Goal: Information Seeking & Learning: Learn about a topic

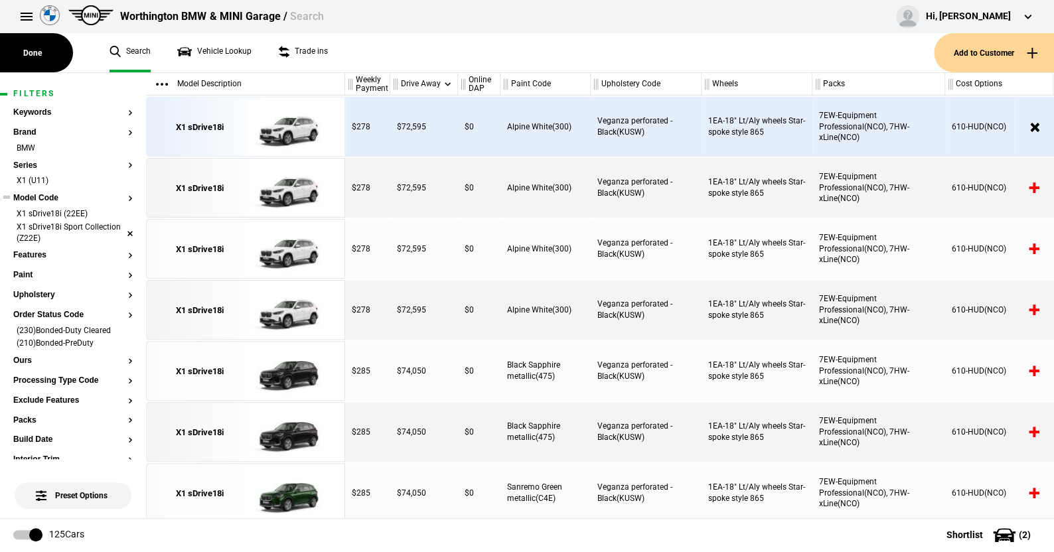
click at [118, 229] on li "X1 sDrive18i Sport Collection (Z22E)" at bounding box center [72, 234] width 119 height 25
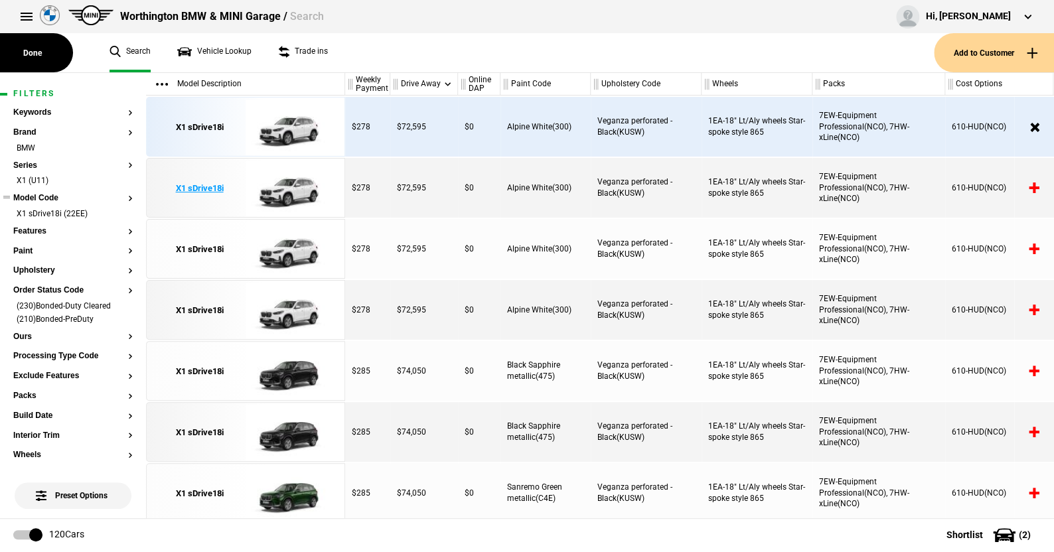
click at [290, 188] on img at bounding box center [291, 189] width 92 height 60
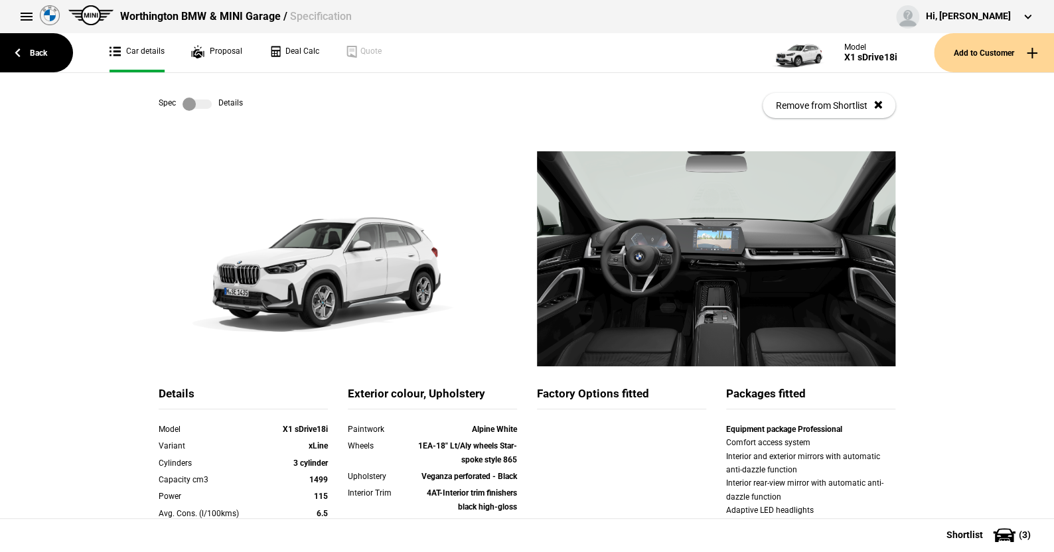
click at [202, 105] on label at bounding box center [196, 104] width 29 height 13
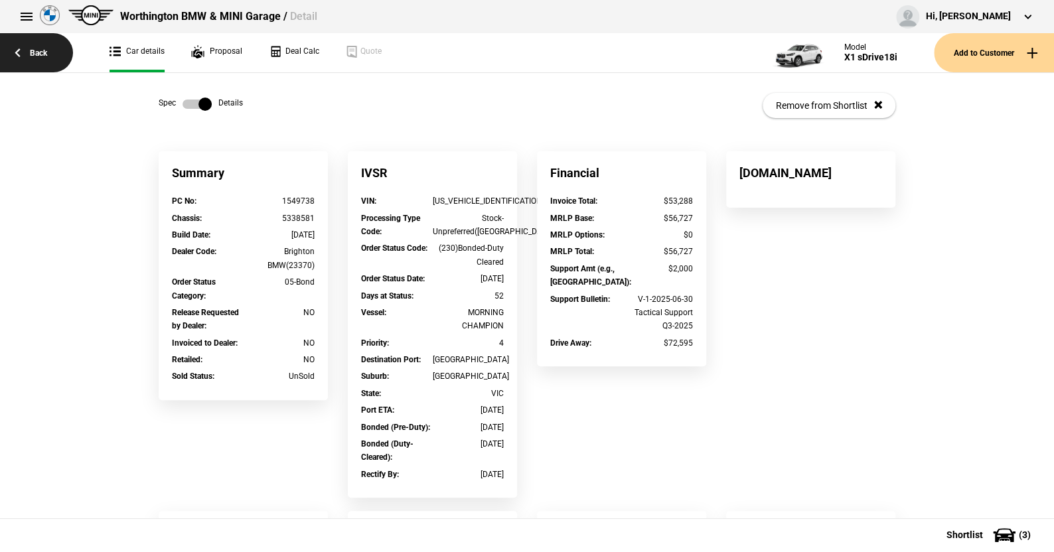
click at [40, 52] on link "Back" at bounding box center [36, 52] width 73 height 39
